Goal: Task Accomplishment & Management: Manage account settings

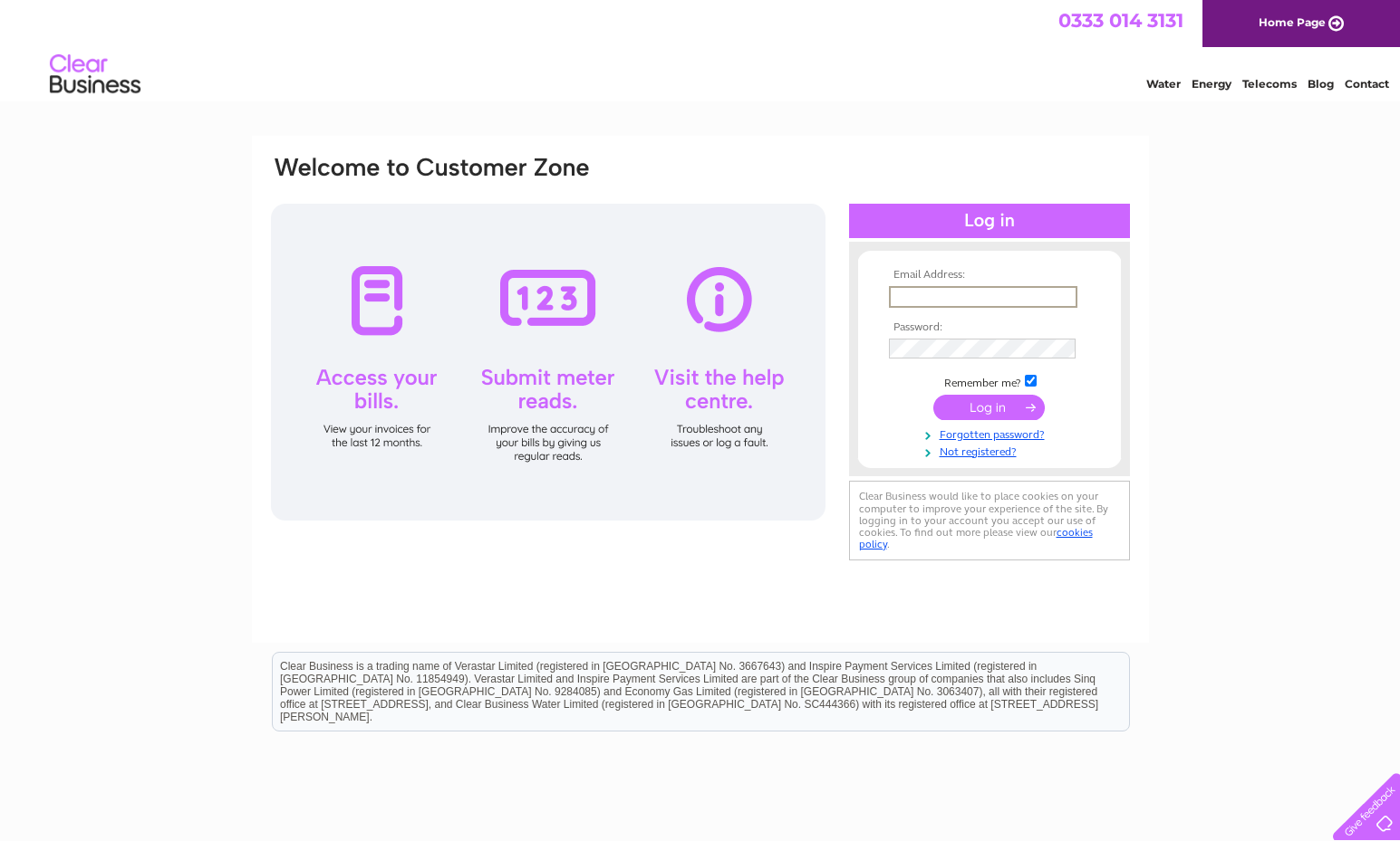
click at [941, 299] on input "text" at bounding box center [983, 298] width 189 height 22
type input "arneet.grover@gmail.com"
click at [987, 399] on input "submit" at bounding box center [989, 406] width 112 height 25
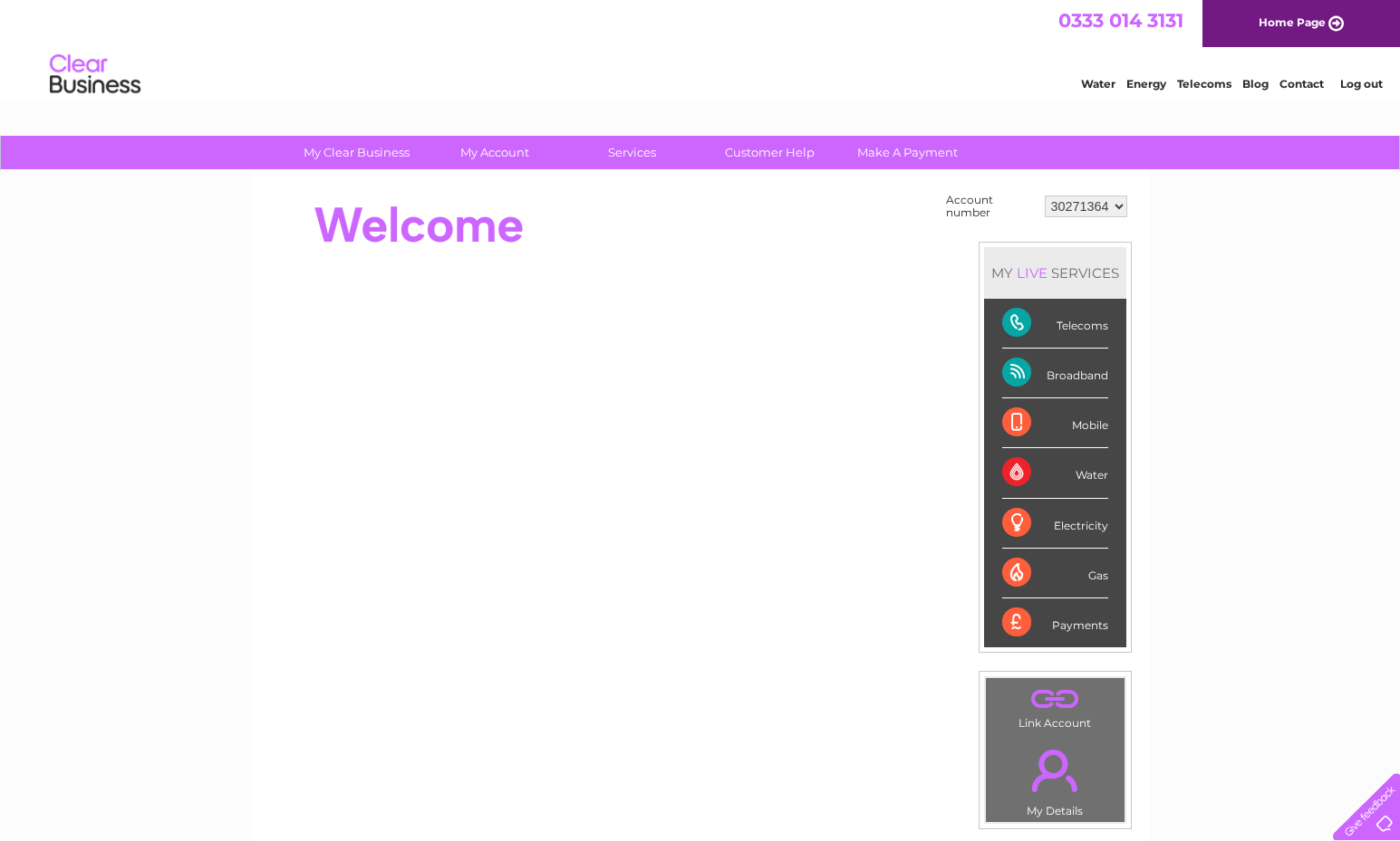
click at [1064, 197] on select "30271364" at bounding box center [1086, 207] width 83 height 22
click at [1216, 248] on div "My Clear Business Login Details My Details My Preferences Link Account My Accou…" at bounding box center [700, 646] width 1400 height 1022
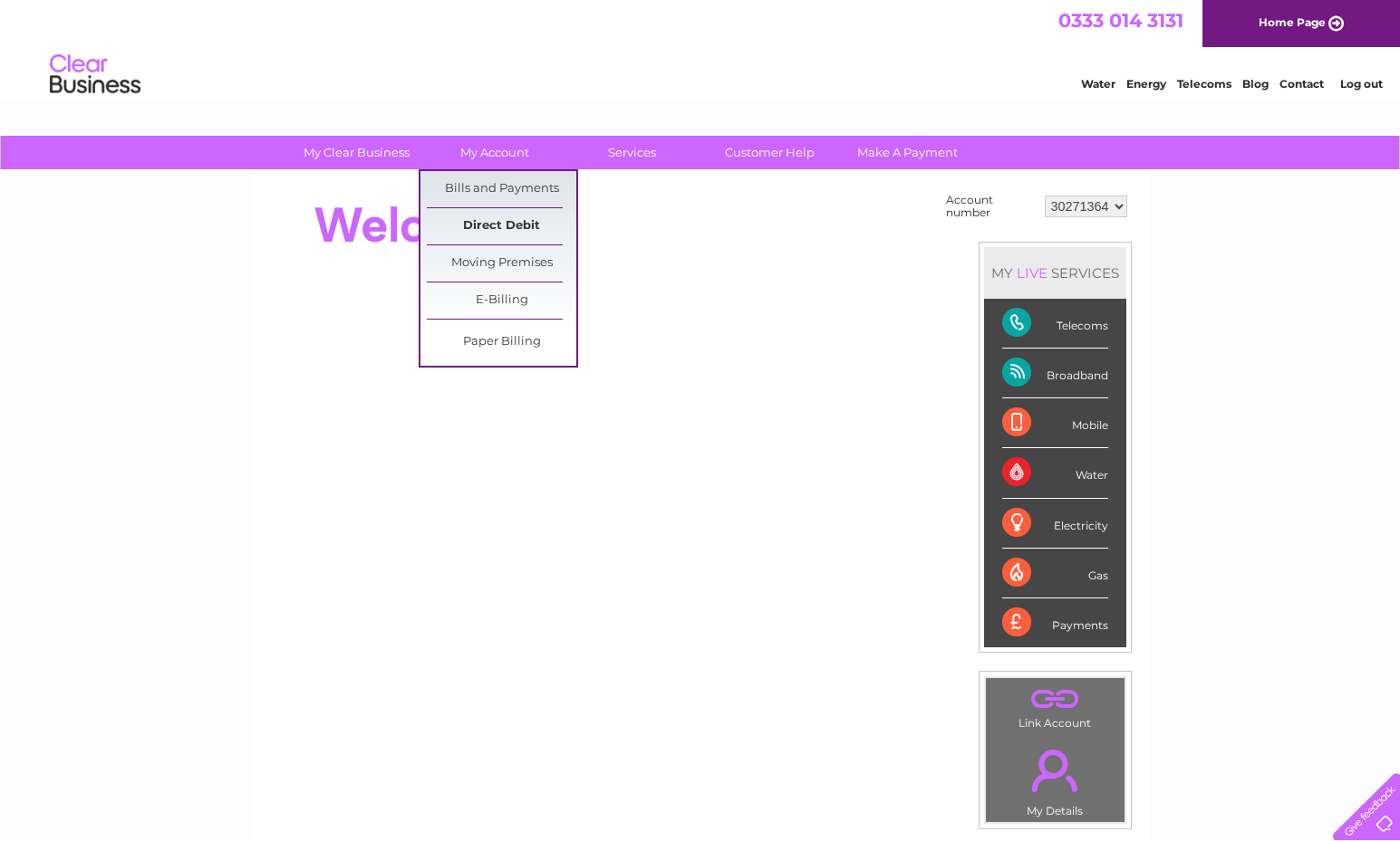
click at [514, 221] on link "Direct Debit" at bounding box center [502, 227] width 150 height 36
click at [492, 225] on link "Direct Debit" at bounding box center [502, 227] width 150 height 36
click at [502, 219] on link "Direct Debit" at bounding box center [502, 227] width 150 height 36
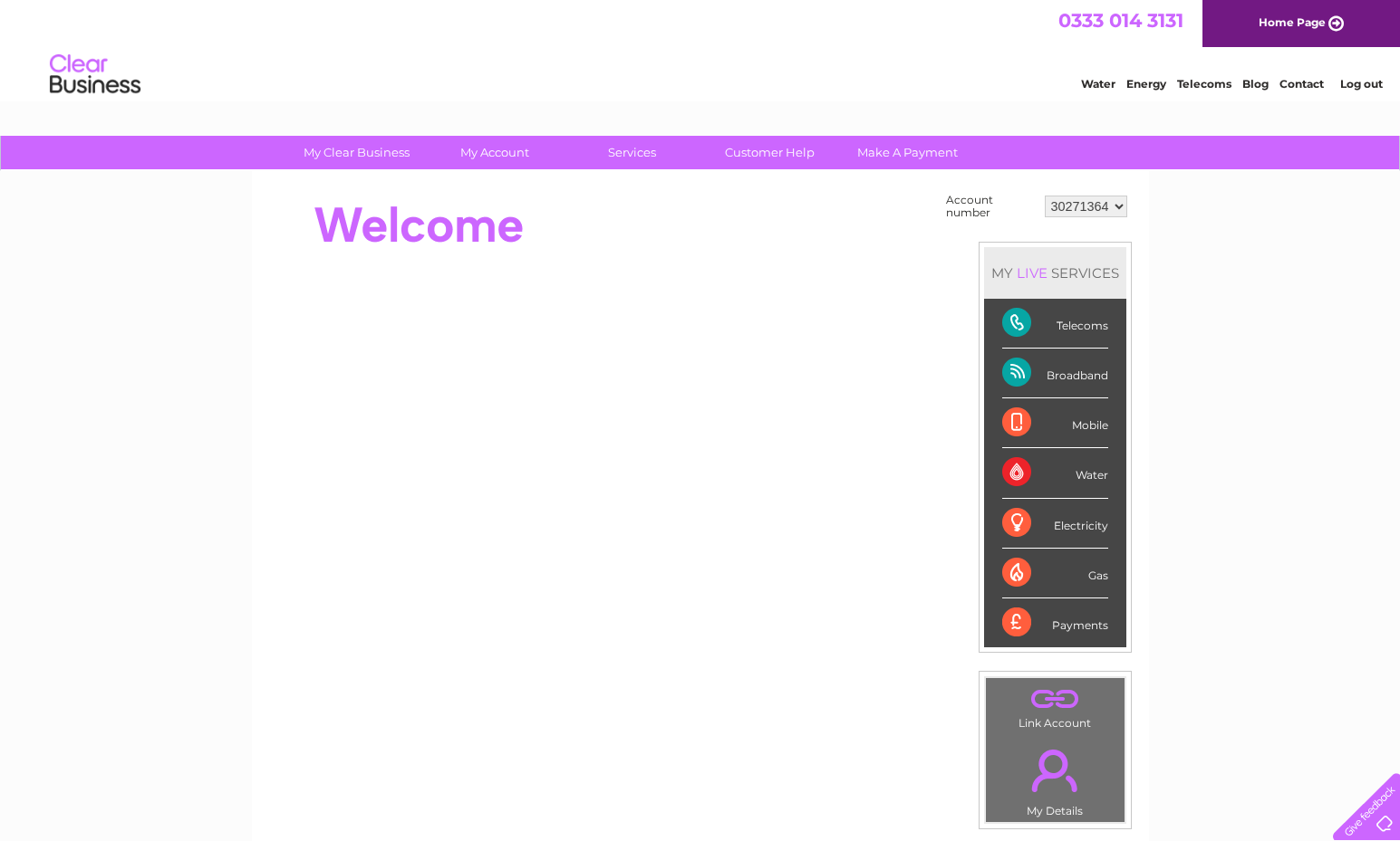
click at [1221, 352] on div "My Clear Business Login Details My Details My Preferences Link Account My Accou…" at bounding box center [700, 646] width 1400 height 1022
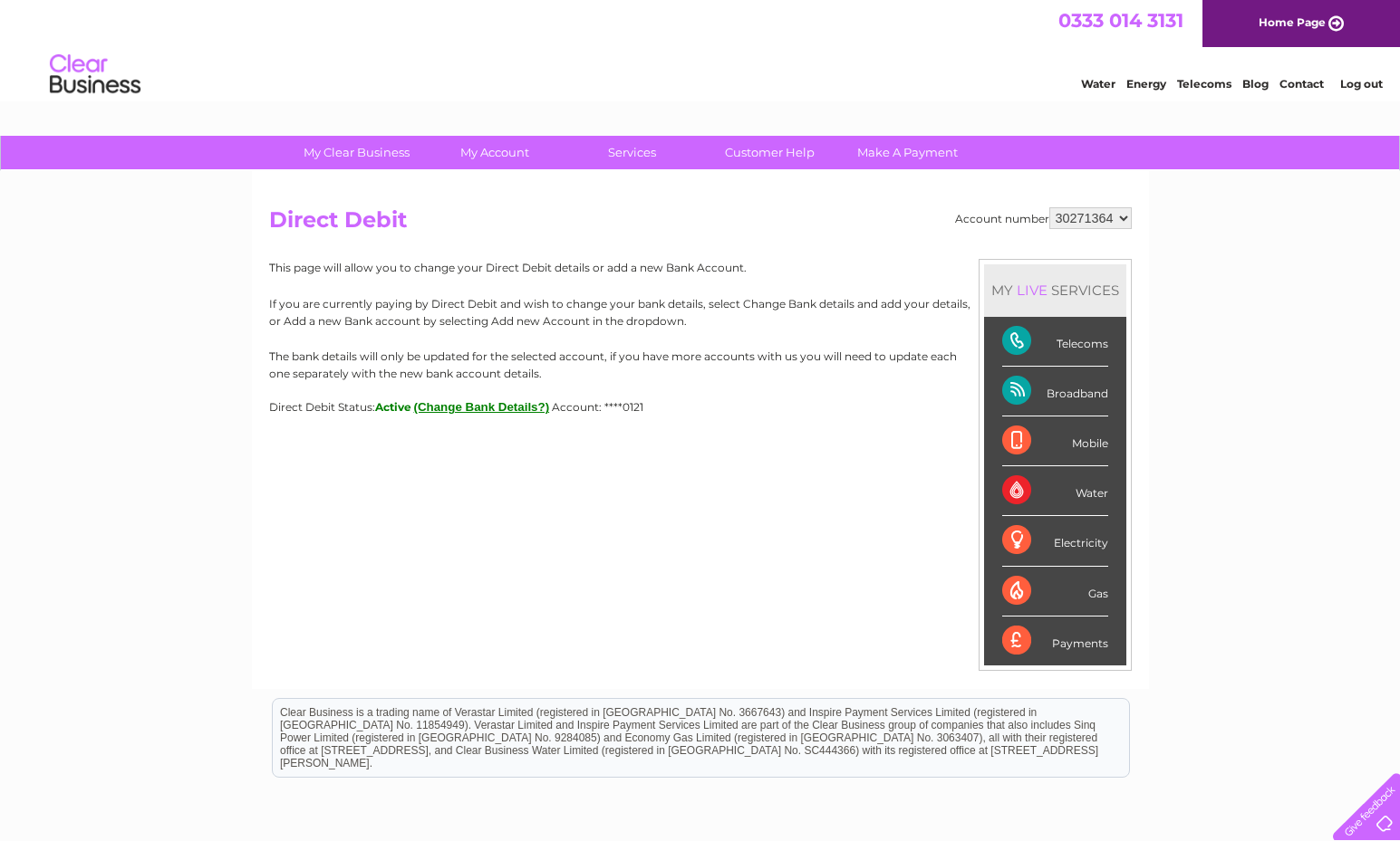
click at [507, 404] on button "(Change Bank Details?)" at bounding box center [482, 408] width 136 height 14
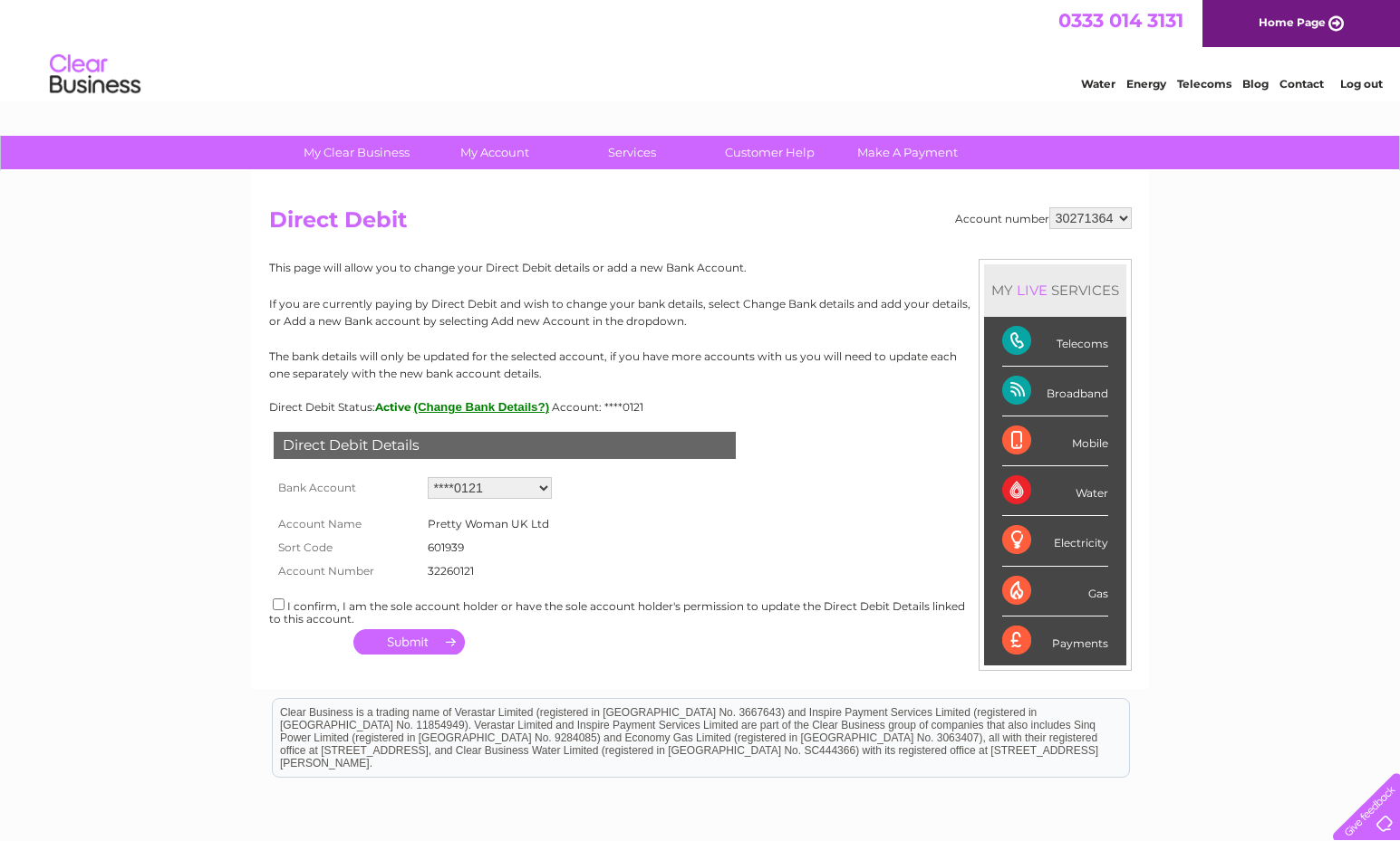
click at [507, 494] on select "Add new account ****0121" at bounding box center [490, 488] width 124 height 22
select select "0"
click at [428, 477] on select "Add new account ****0121" at bounding box center [490, 488] width 124 height 22
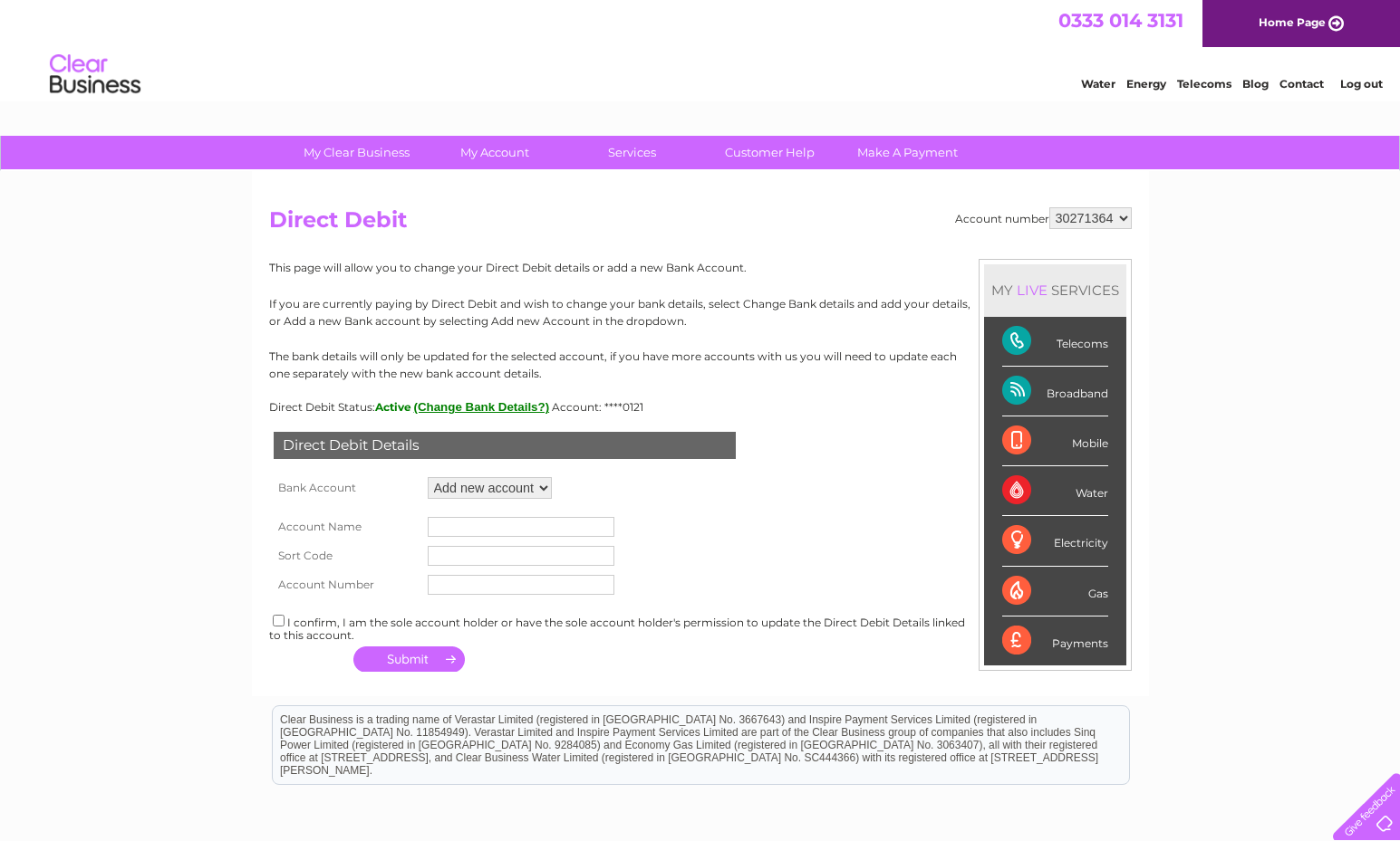
click at [466, 529] on input "text" at bounding box center [521, 527] width 187 height 20
type input "HSBC Bank"
click at [523, 556] on input "text" at bounding box center [521, 556] width 187 height 20
type input "40-11-56"
click at [550, 590] on input "text" at bounding box center [521, 585] width 187 height 20
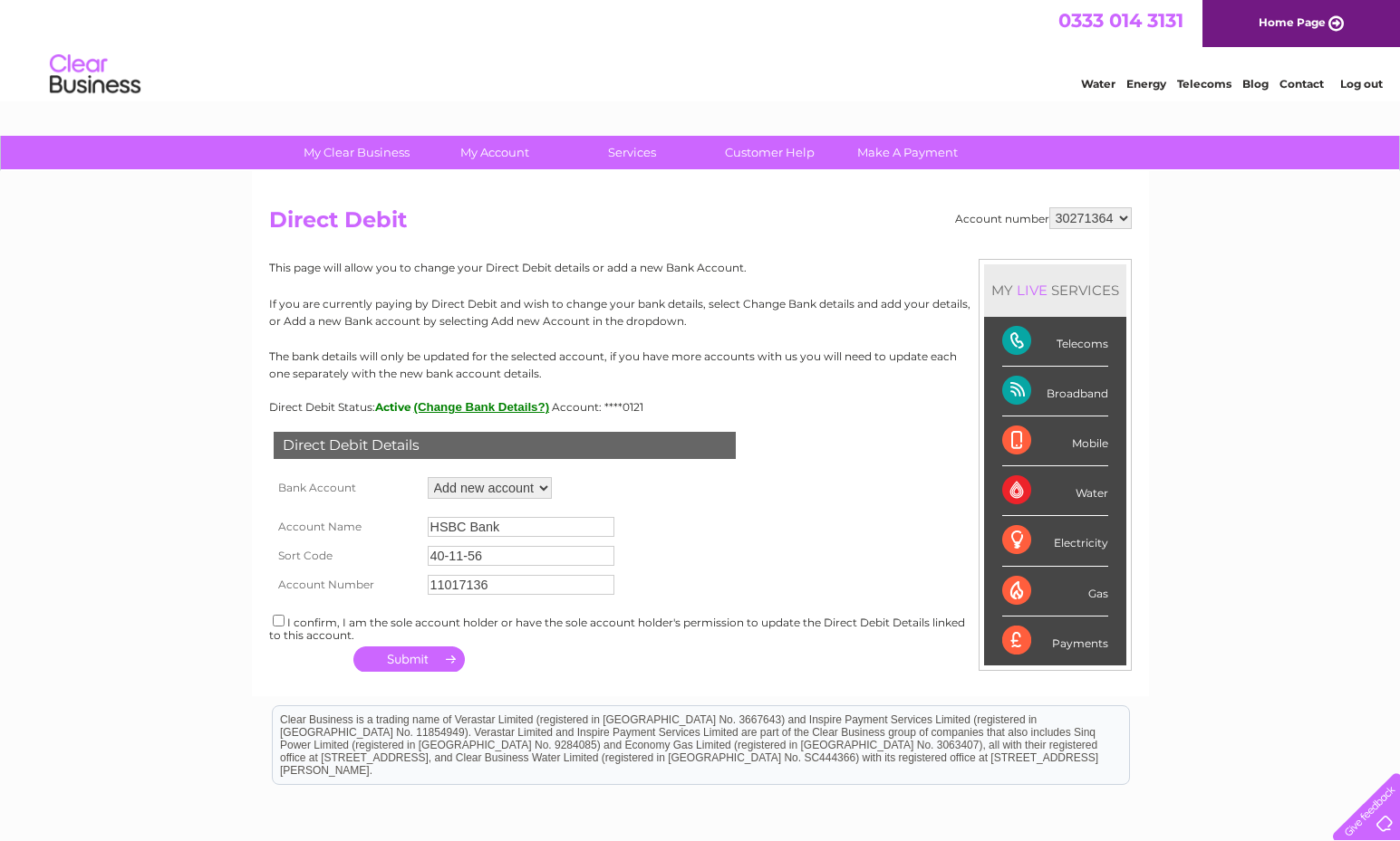
type input "11017136"
click at [790, 537] on form "Account Name HSBC Bank Sort Code 40-11-56 Account Number 11017136" at bounding box center [700, 551] width 862 height 96
click at [285, 623] on div "I confirm, I am the sole account holder or have the sole account holder's permi…" at bounding box center [700, 627] width 862 height 30
click at [276, 624] on input "checkbox" at bounding box center [279, 621] width 12 height 12
checkbox input "true"
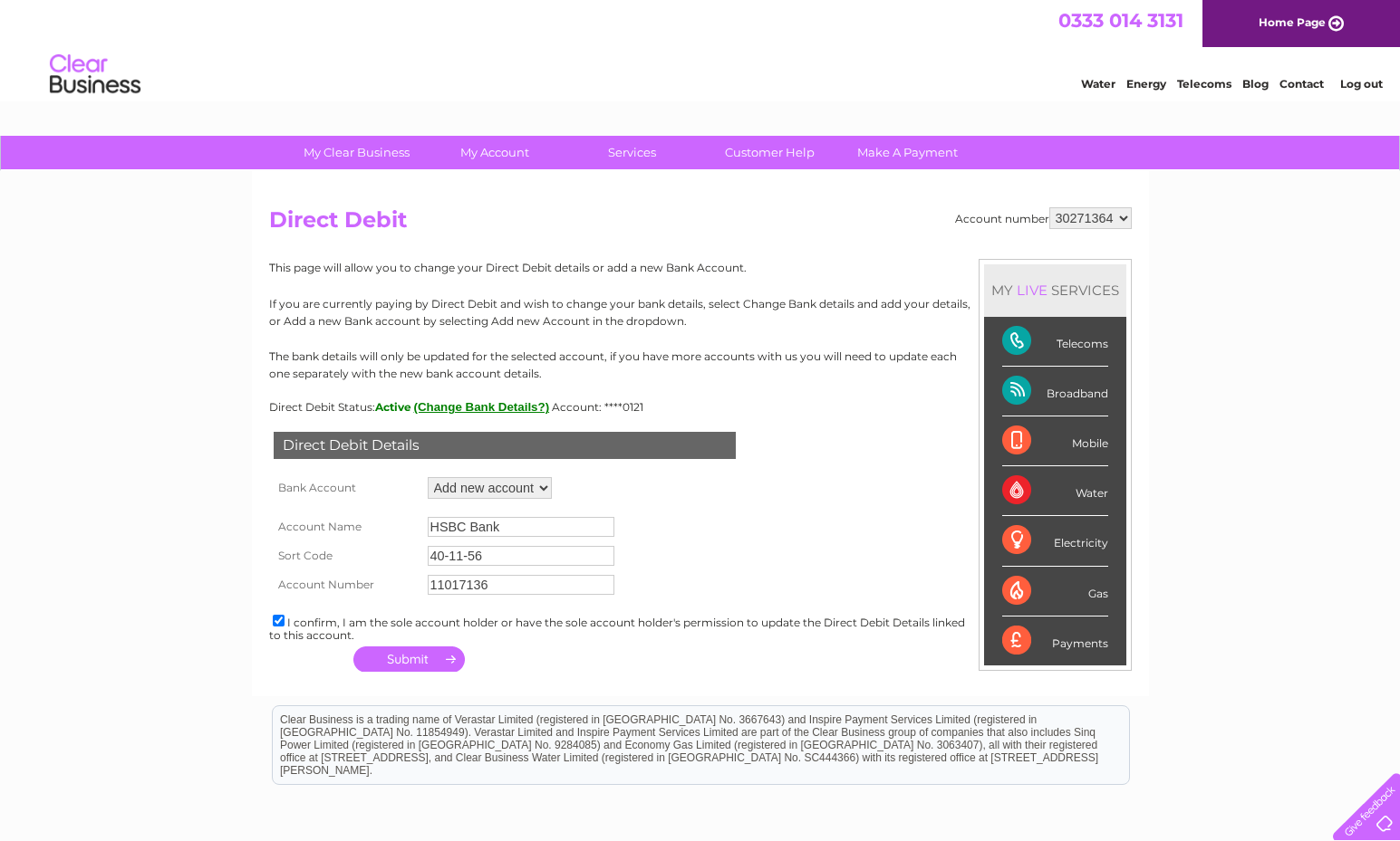
click at [381, 654] on button "button" at bounding box center [410, 658] width 112 height 25
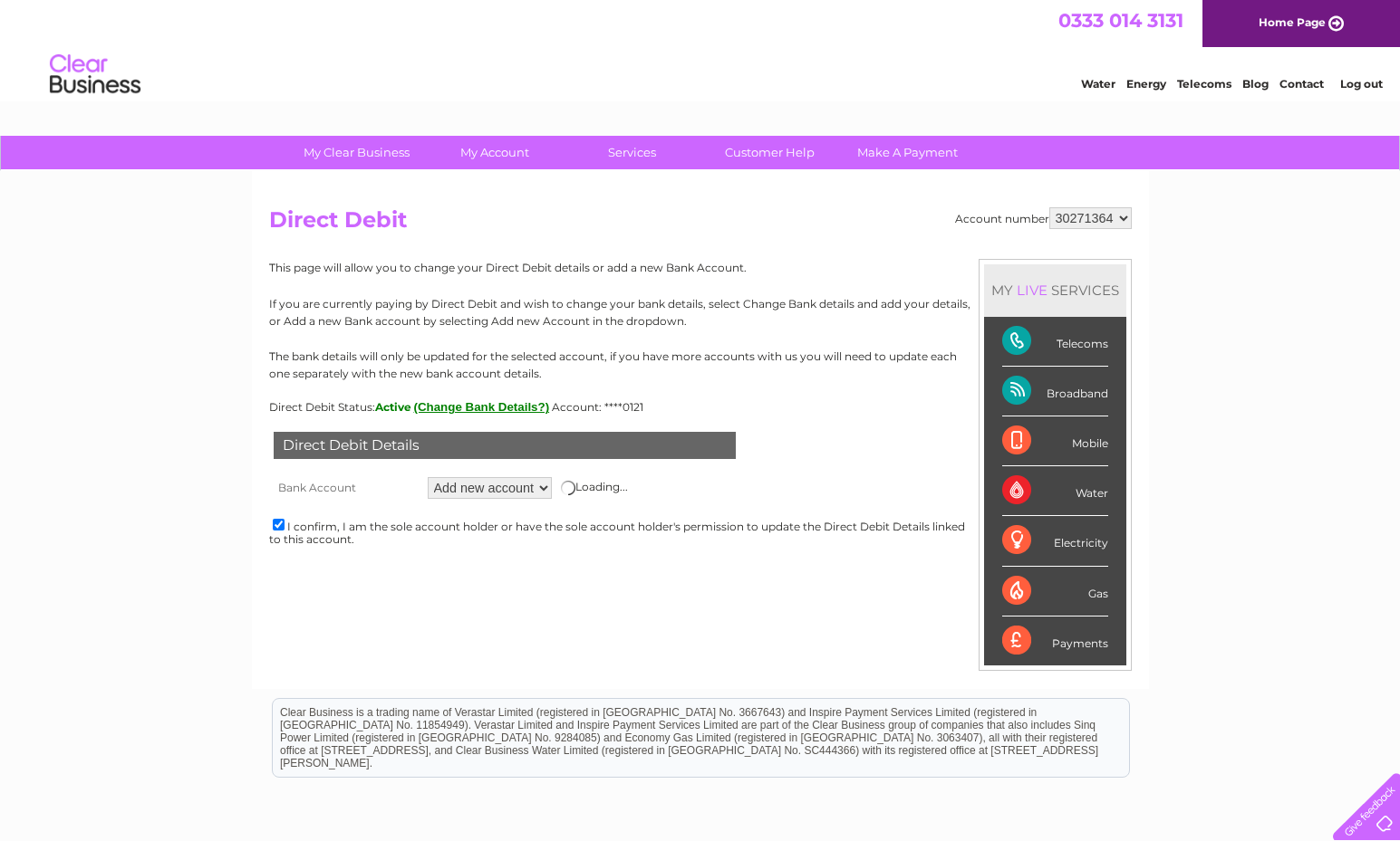
click at [466, 490] on select "Add new account ****0121" at bounding box center [490, 488] width 124 height 22
click at [428, 477] on select "Add new account ****0121" at bounding box center [490, 488] width 124 height 22
click at [687, 490] on div "Direct Debit Details Bank Account Add new account ****0121 Loading... Account N…" at bounding box center [700, 490] width 862 height 155
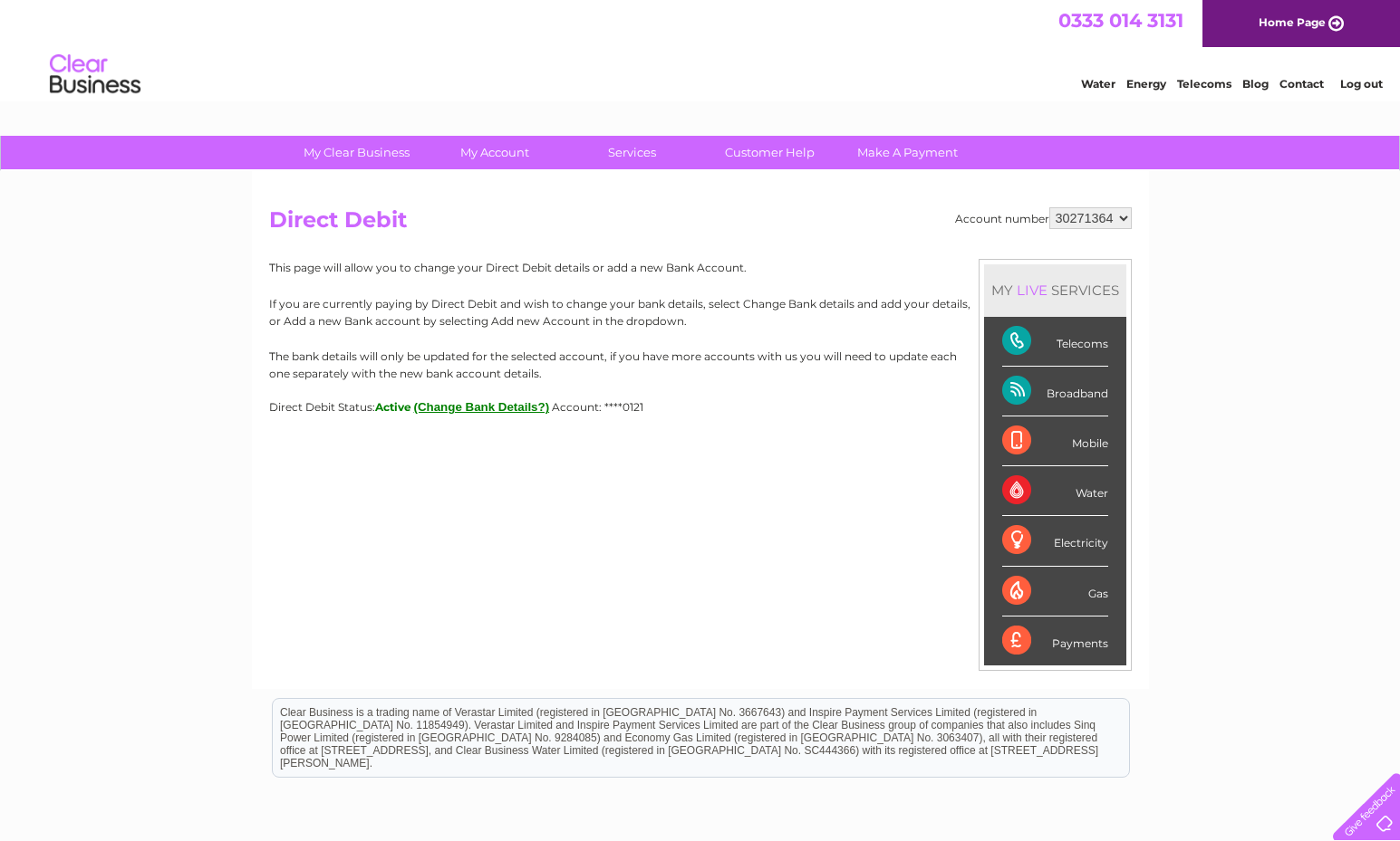
click at [500, 412] on button "(Change Bank Details?)" at bounding box center [482, 408] width 136 height 14
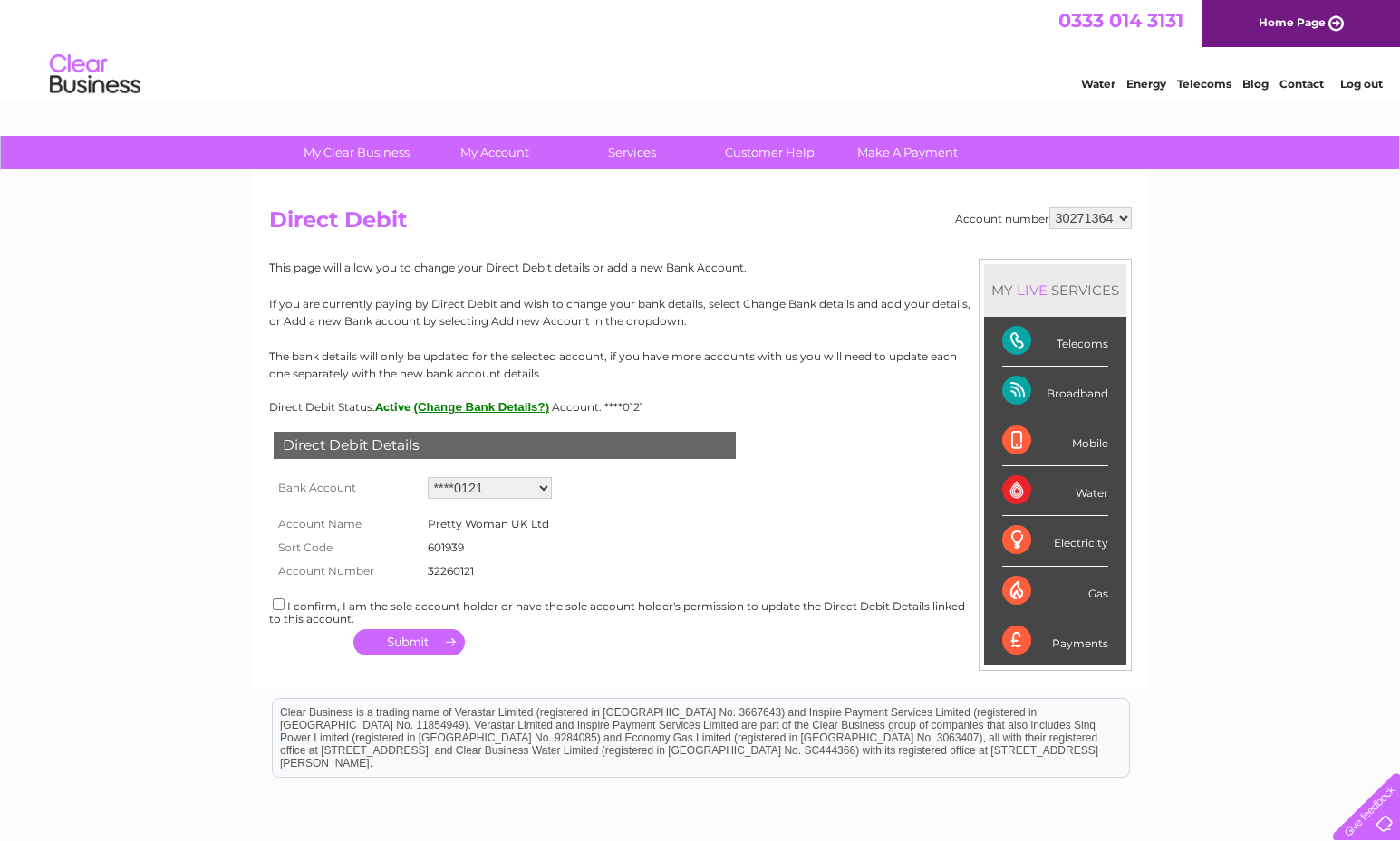
click at [488, 487] on select "Add new account ****0121" at bounding box center [490, 488] width 124 height 22
select select "0"
click at [428, 477] on select "Add new account ****0121" at bounding box center [490, 488] width 124 height 22
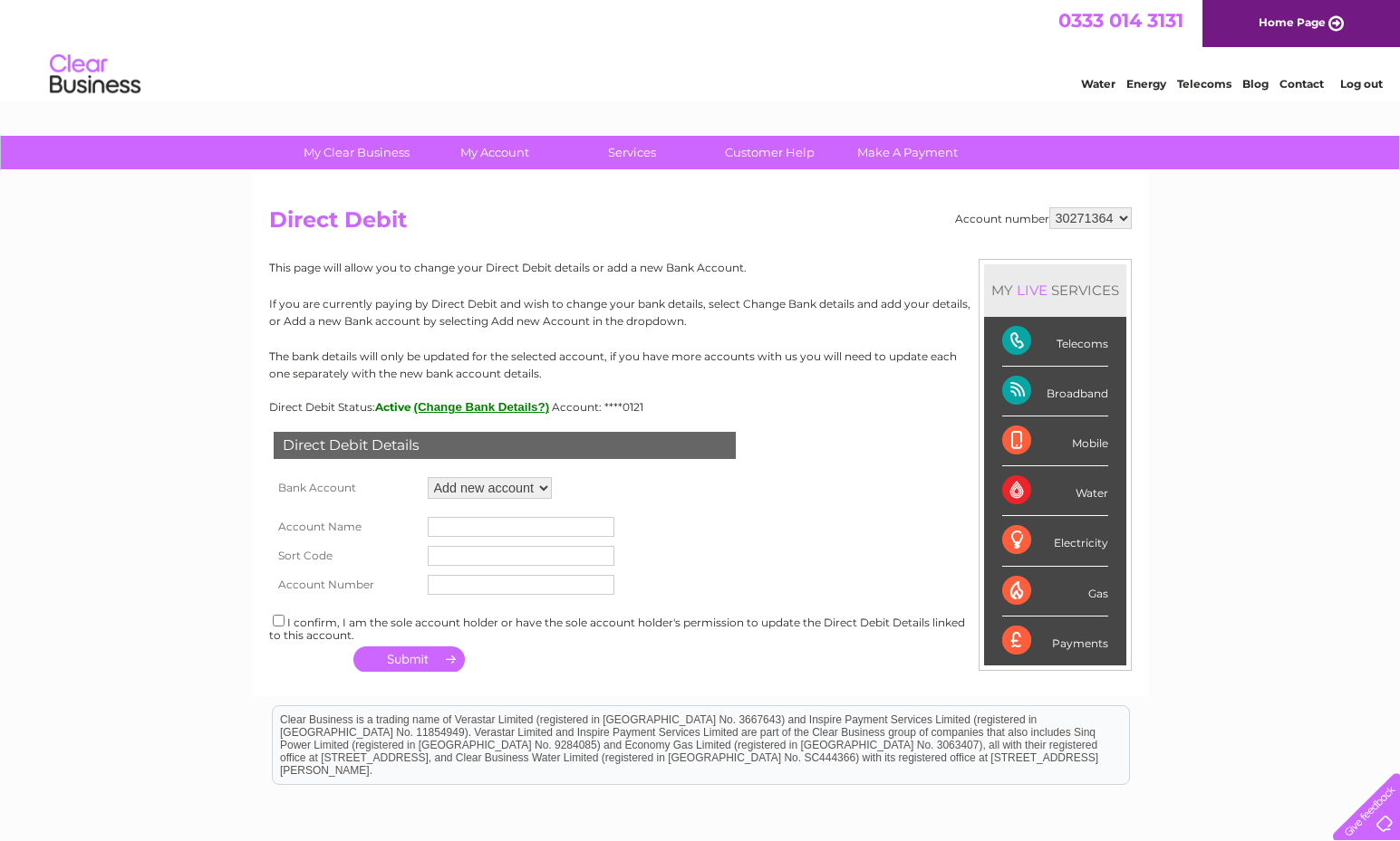
click at [484, 533] on input "text" at bounding box center [521, 527] width 187 height 20
type input "HSBC Bank"
click at [518, 562] on input "text" at bounding box center [521, 556] width 187 height 20
type input "40-11-56"
click at [513, 587] on input "text" at bounding box center [521, 585] width 187 height 20
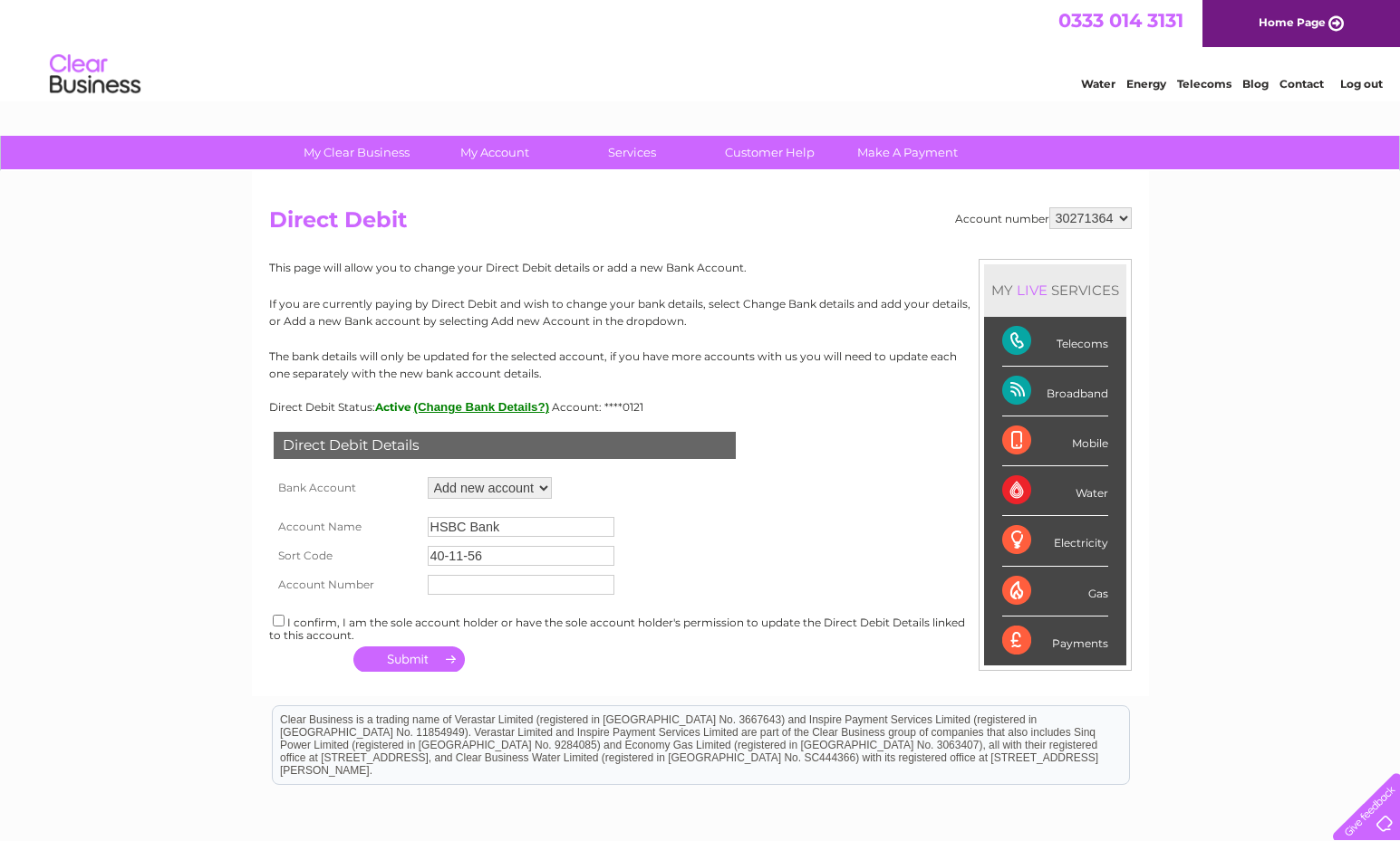
type input "11017136"
click at [279, 618] on input "checkbox" at bounding box center [279, 621] width 12 height 12
checkbox input "true"
click at [411, 664] on button "button" at bounding box center [410, 658] width 112 height 25
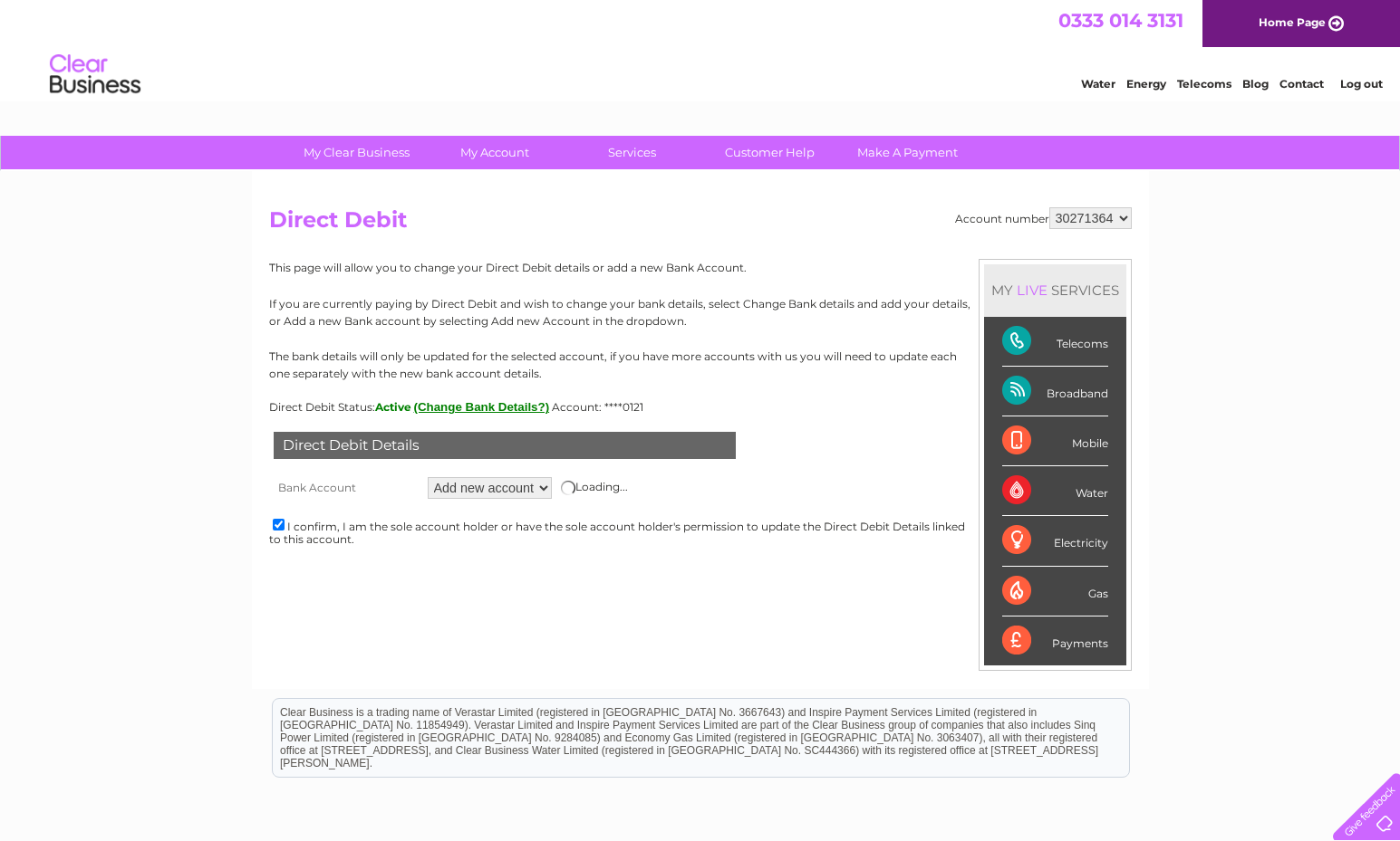
click at [1356, 83] on link "Log out" at bounding box center [1361, 84] width 43 height 14
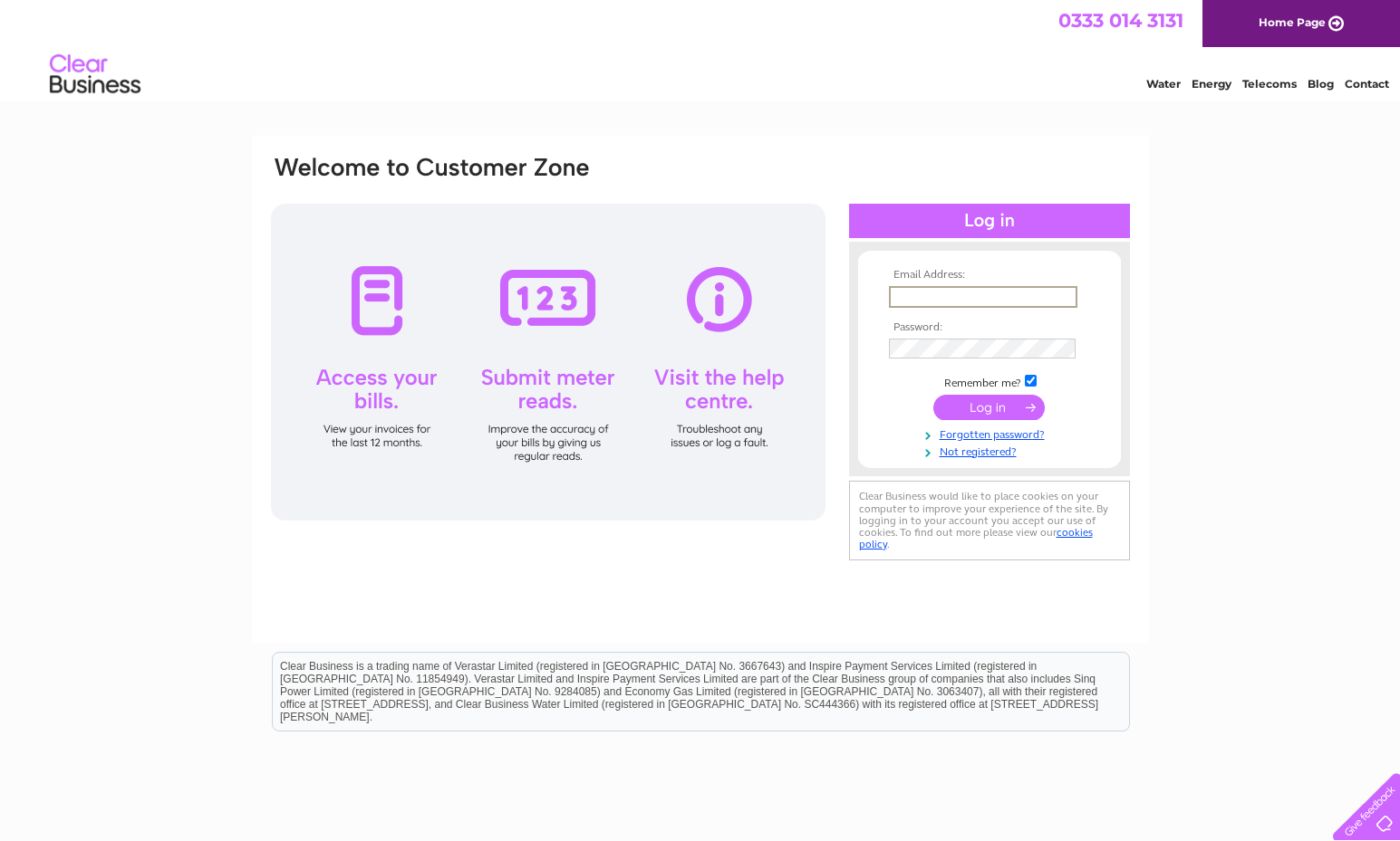
click at [985, 288] on input "text" at bounding box center [983, 298] width 189 height 22
type input "arneet.grover@gmail.com"
click at [996, 408] on input "submit" at bounding box center [989, 406] width 112 height 25
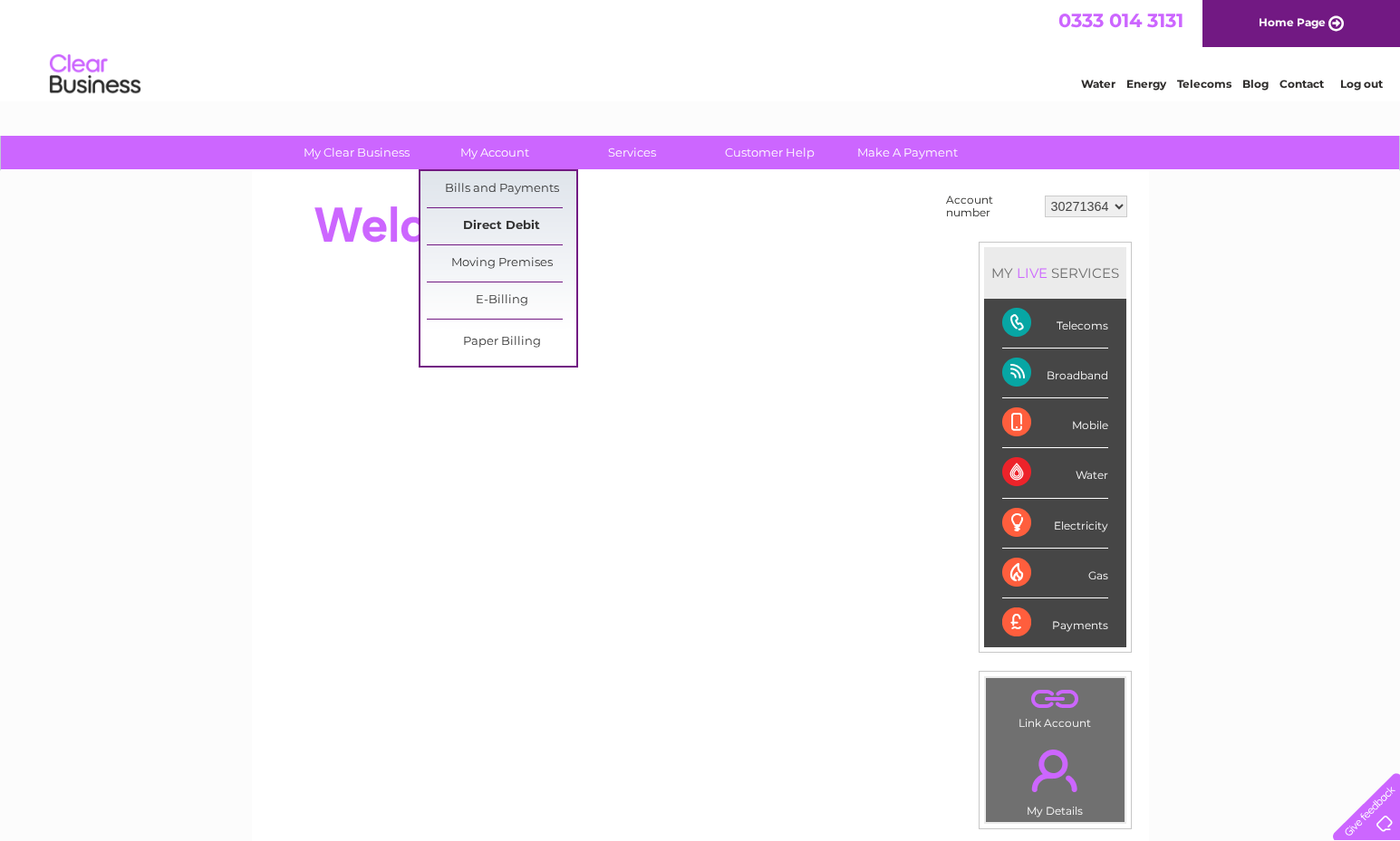
click at [501, 227] on link "Direct Debit" at bounding box center [502, 227] width 150 height 36
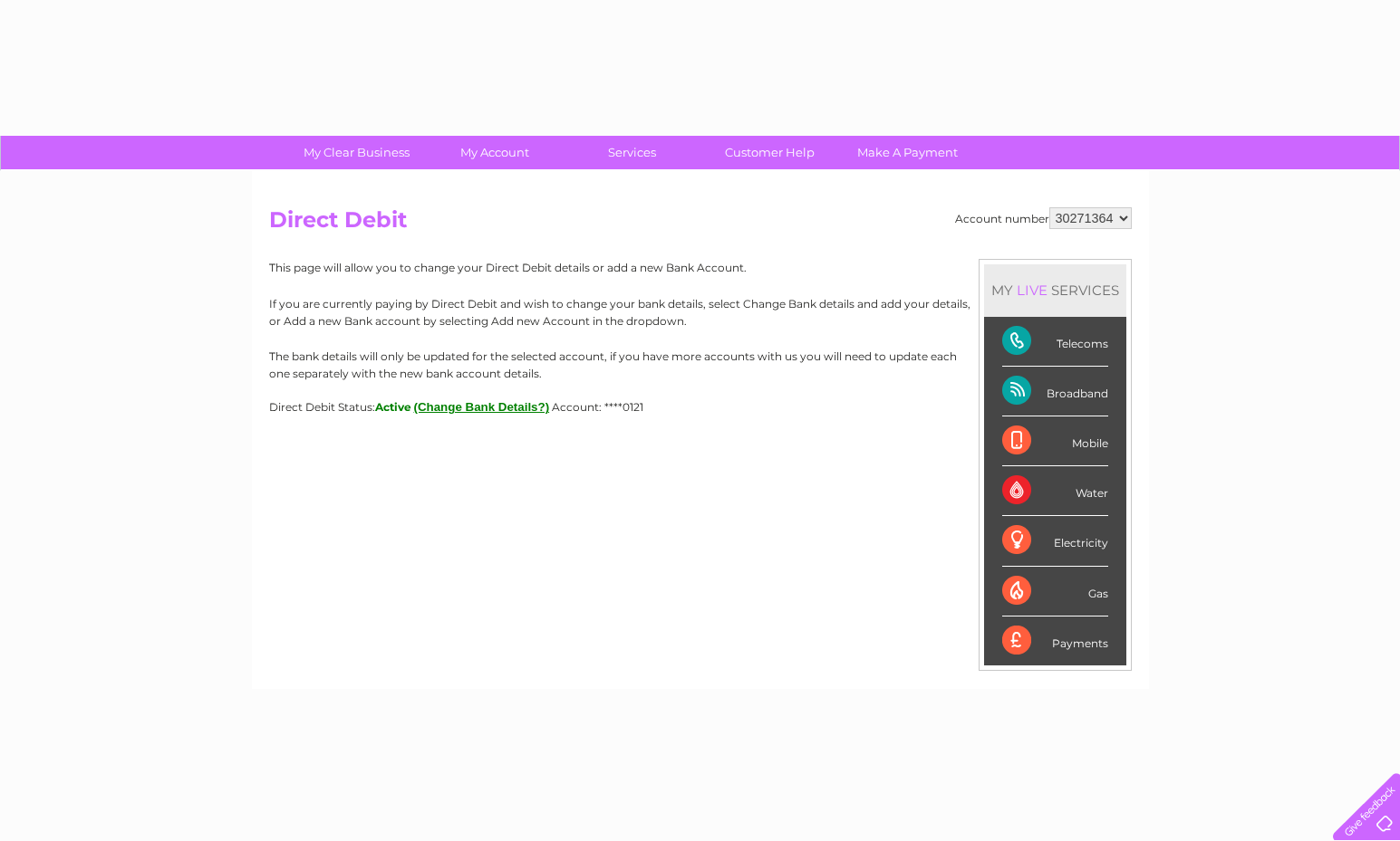
click at [498, 404] on button "(Change Bank Details?)" at bounding box center [482, 408] width 136 height 14
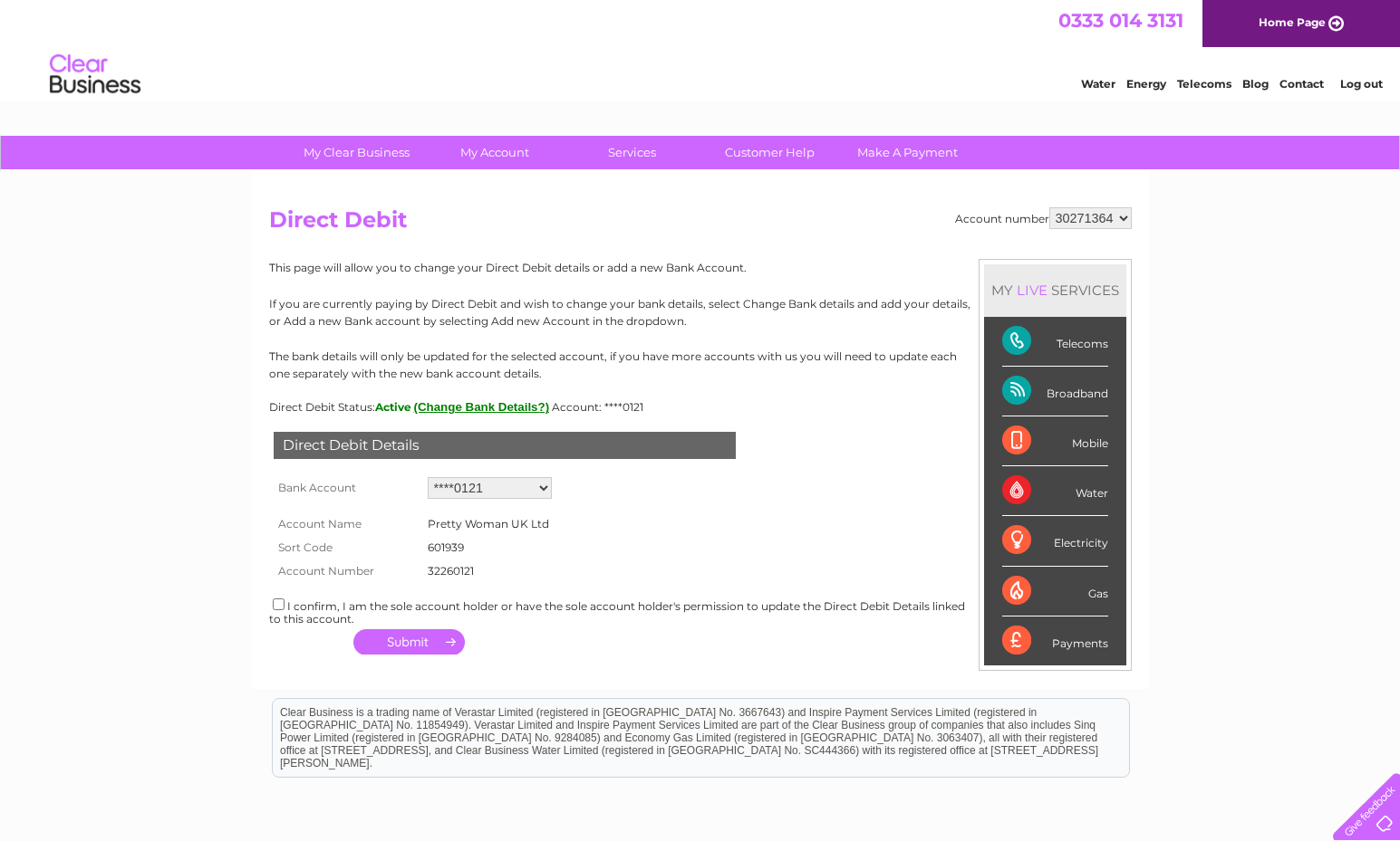
click at [474, 490] on select "Add new account ****0121" at bounding box center [490, 488] width 124 height 22
select select "0"
click at [428, 477] on select "Add new account ****0121" at bounding box center [490, 488] width 124 height 22
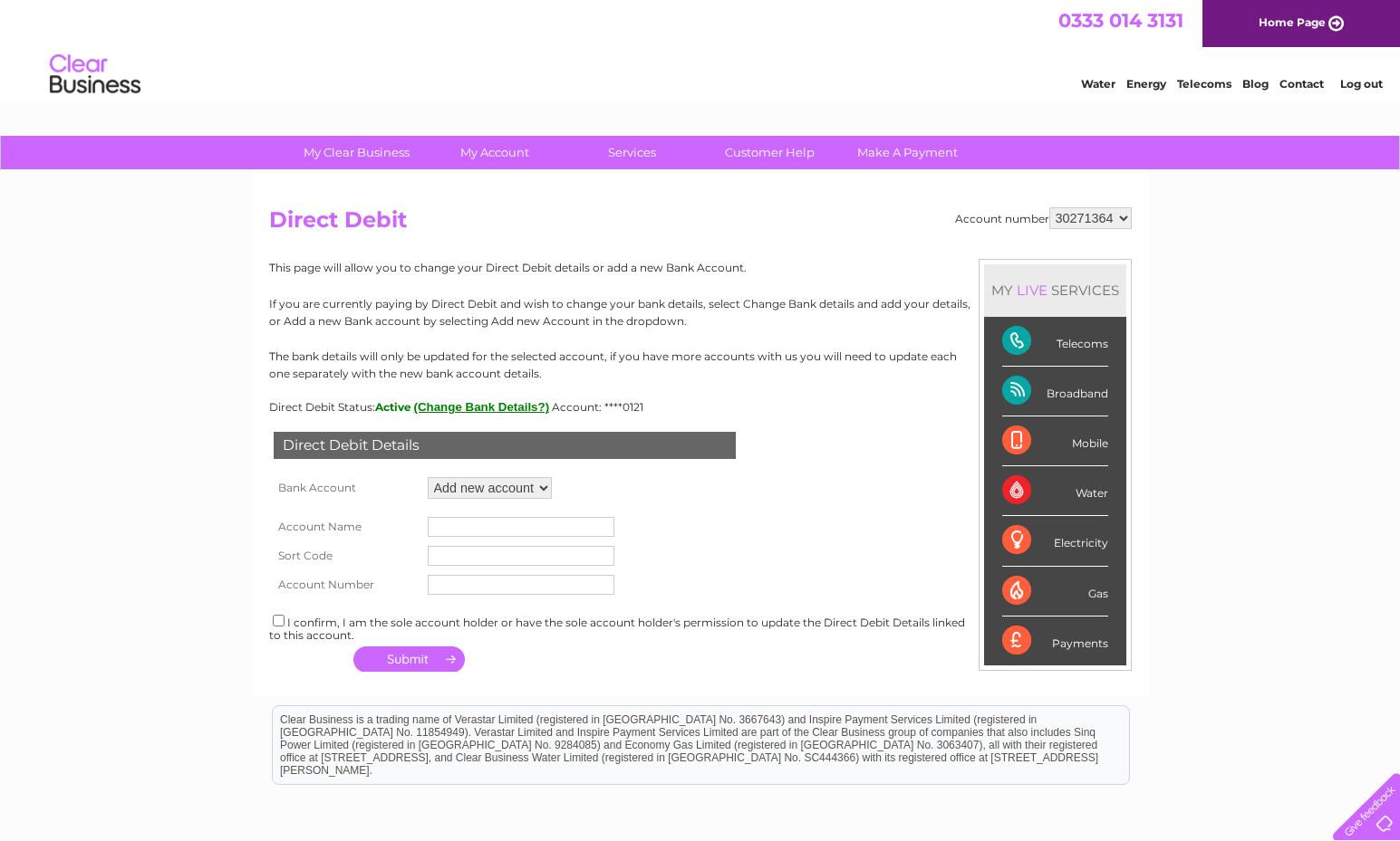
click at [495, 531] on input "text" at bounding box center [521, 527] width 187 height 20
type input "HSBC Bank"
click at [511, 549] on input "text" at bounding box center [521, 556] width 187 height 20
type input "40-11-56"
click at [516, 584] on input "text" at bounding box center [521, 585] width 187 height 20
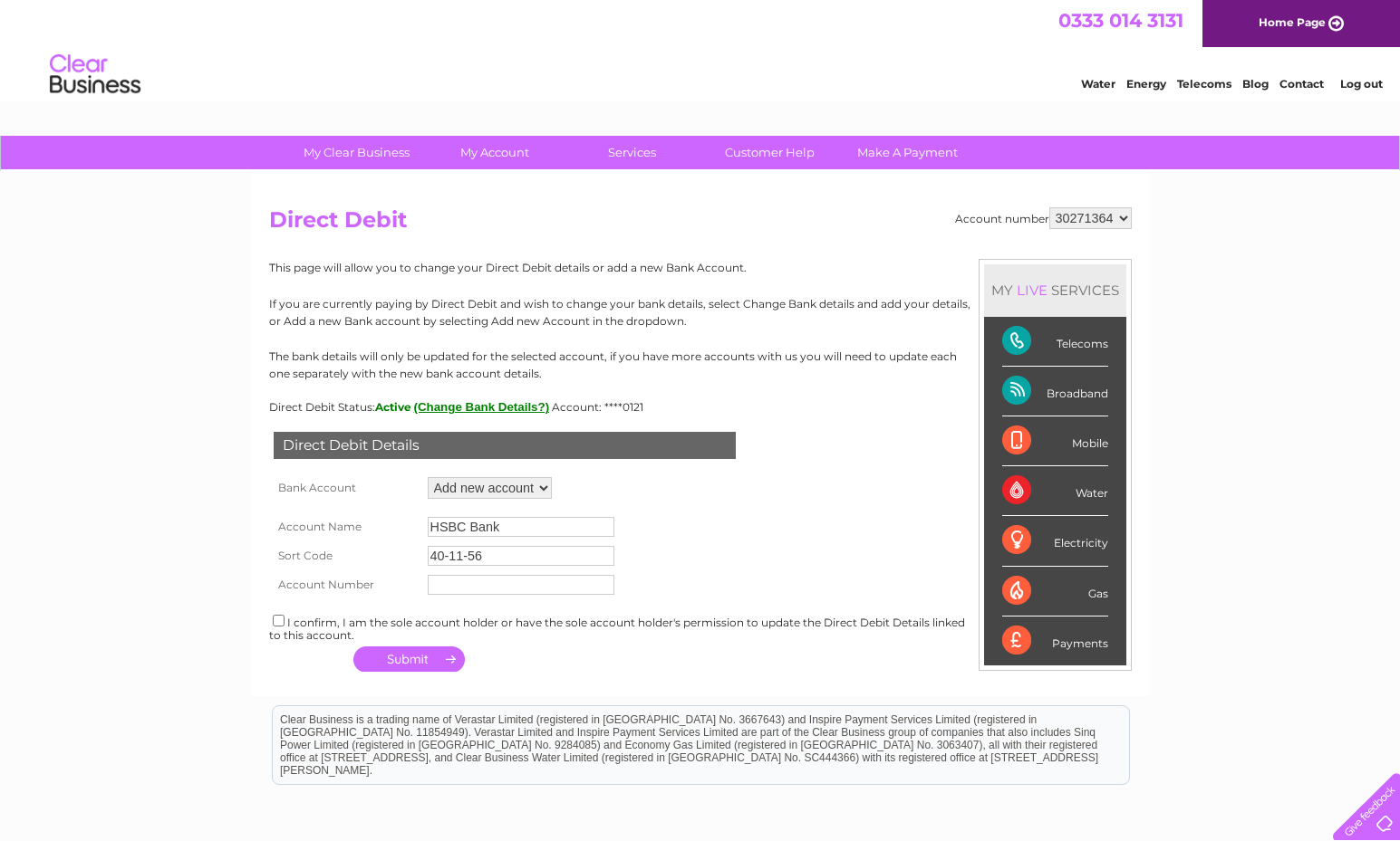
type input "11017136"
click at [279, 625] on input "checkbox" at bounding box center [279, 621] width 12 height 12
checkbox input "true"
click at [407, 664] on button "button" at bounding box center [410, 658] width 112 height 25
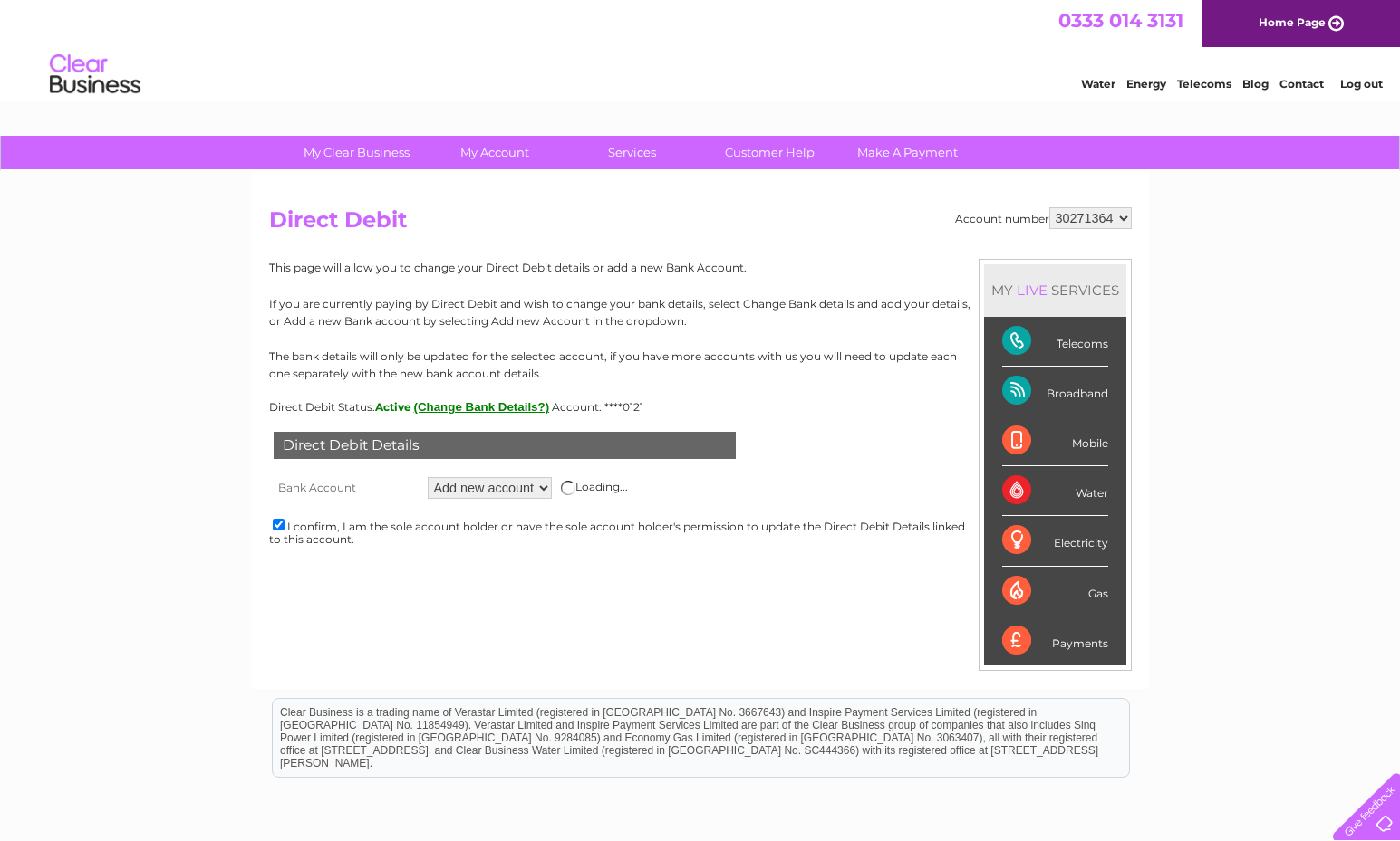
click at [733, 32] on div "0333 014 3131 Home Page" at bounding box center [700, 23] width 1400 height 47
click at [764, 92] on div "Water Energy Telecoms Blog Contact Log out" at bounding box center [700, 76] width 1400 height 59
drag, startPoint x: 693, startPoint y: 107, endPoint x: 137, endPoint y: 408, distance: 632.2
click at [137, 408] on div "My Clear Business Login Details My Details My Preferences Link Account My Accou…" at bounding box center [700, 567] width 1400 height 863
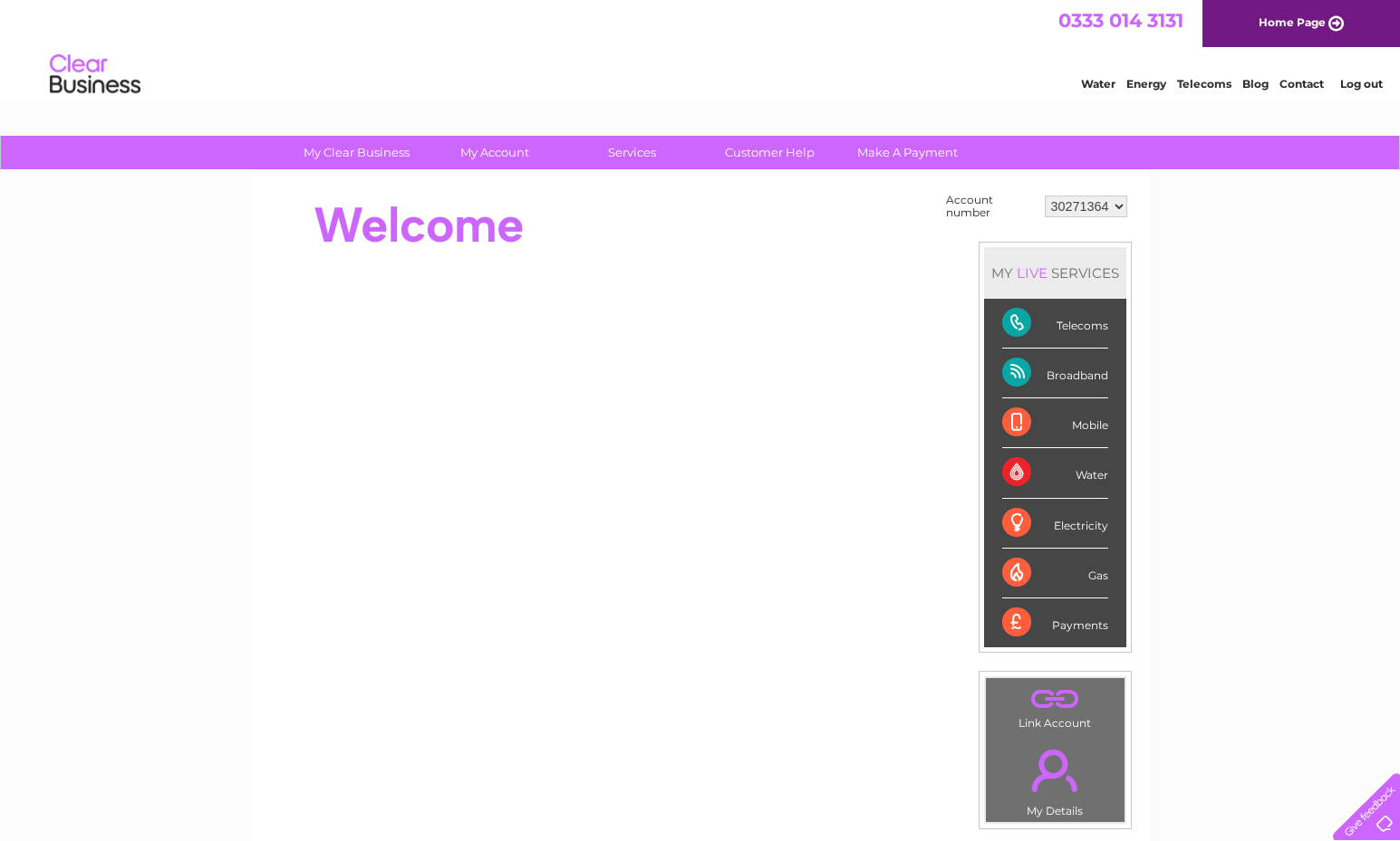
click at [1366, 77] on link "Log out" at bounding box center [1361, 84] width 43 height 14
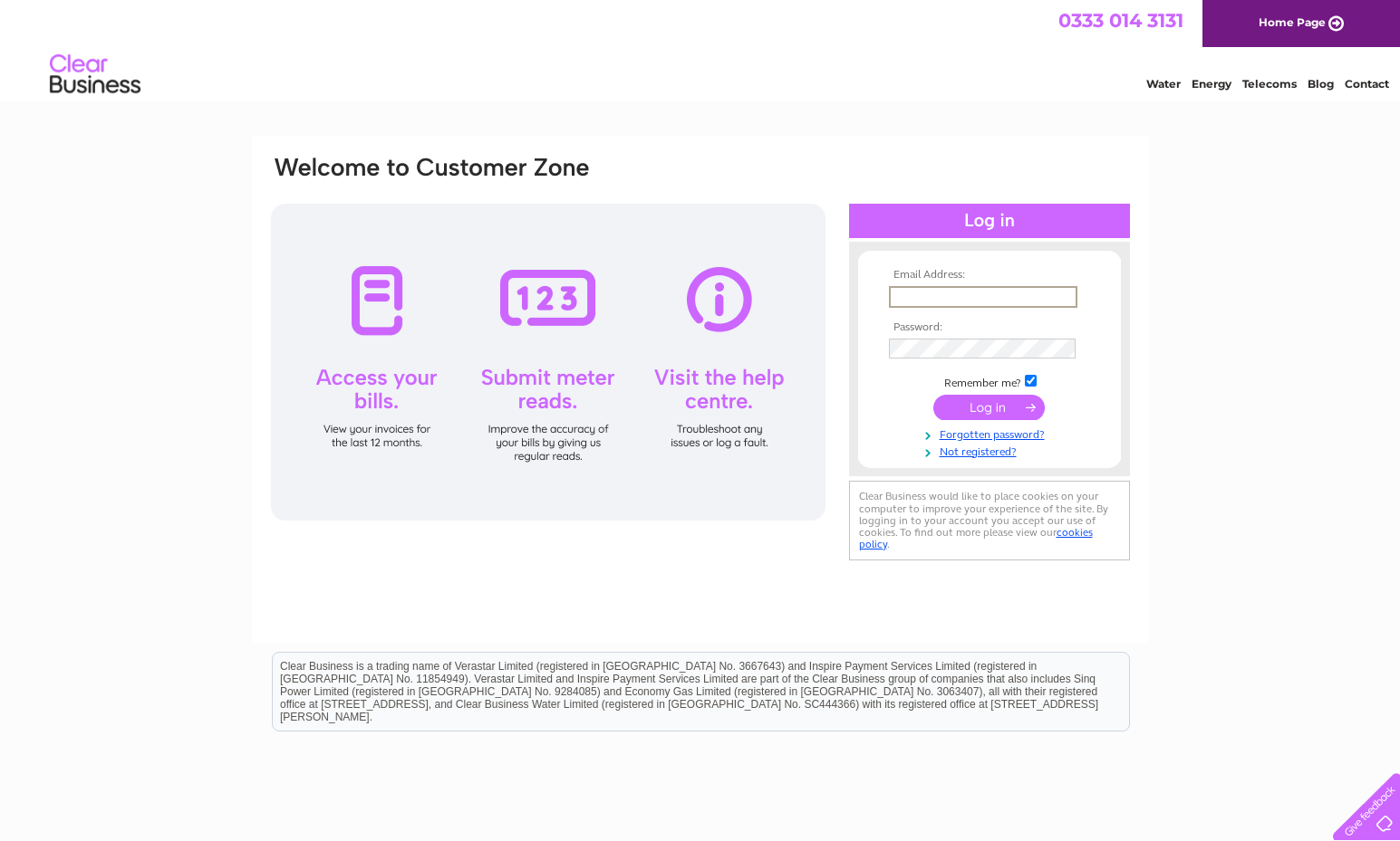
click at [949, 292] on input "text" at bounding box center [983, 298] width 189 height 22
